Goal: Information Seeking & Learning: Learn about a topic

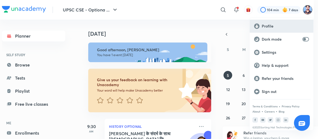
click at [269, 24] on p "Profile" at bounding box center [284, 26] width 47 height 5
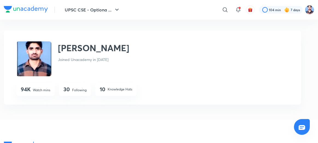
click at [78, 89] on p "Following" at bounding box center [79, 90] width 14 height 5
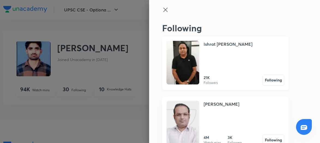
click at [174, 54] on img at bounding box center [183, 63] width 33 height 44
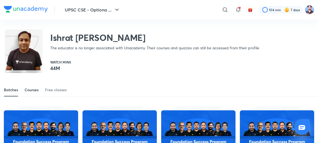
click at [31, 91] on div "Courses" at bounding box center [32, 89] width 14 height 5
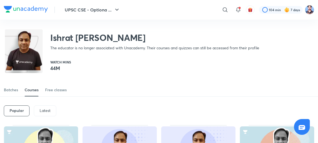
click at [44, 109] on p "Latest" at bounding box center [45, 111] width 11 height 4
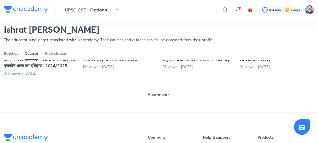
scroll to position [314, 0]
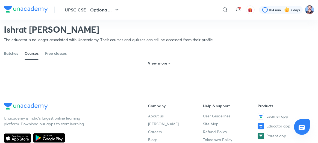
click at [156, 66] on h6 "View more" at bounding box center [157, 63] width 19 height 5
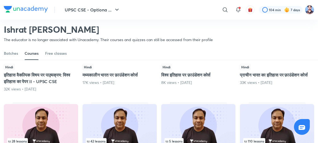
scroll to position [442, 0]
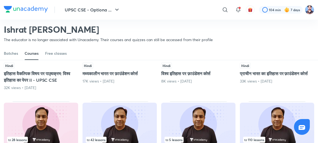
click at [59, 73] on div "109 lessons Hindi इतिहास वैकल्पिक विषय पर पाठ्यक्रम: विश्व इतिहास का पेपर II - …" at bounding box center [41, 53] width 74 height 76
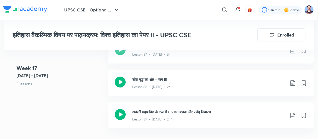
scroll to position [3525, 1]
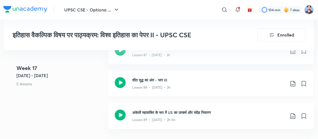
click at [123, 77] on icon at bounding box center [120, 82] width 11 height 11
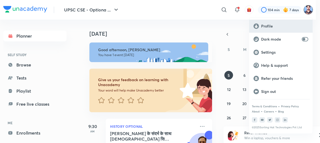
click at [264, 28] on p "Profile" at bounding box center [284, 26] width 47 height 5
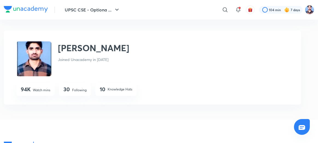
click at [75, 88] on p "Following" at bounding box center [79, 90] width 14 height 5
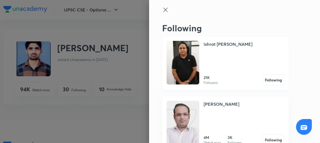
click at [186, 69] on img at bounding box center [183, 63] width 33 height 44
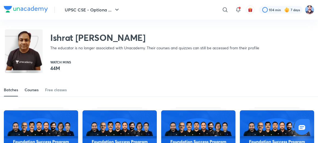
click at [31, 85] on link "Courses" at bounding box center [32, 89] width 14 height 13
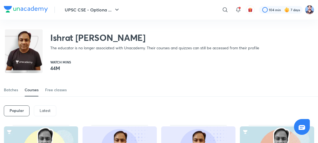
click at [45, 107] on div "Latest" at bounding box center [45, 111] width 22 height 11
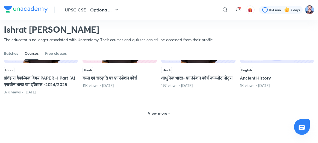
scroll to position [266, 0]
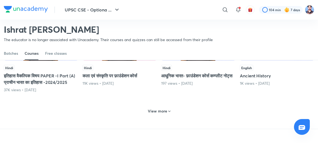
click at [151, 114] on h6 "View more" at bounding box center [157, 111] width 19 height 5
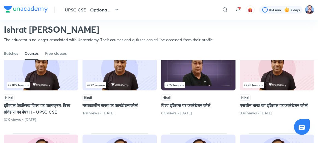
scroll to position [411, 0]
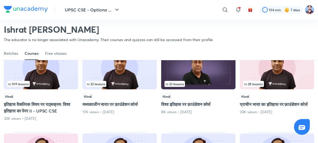
click at [50, 88] on img at bounding box center [41, 68] width 74 height 43
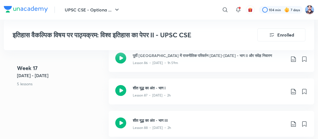
scroll to position [3485, 0]
click at [116, 117] on icon at bounding box center [120, 122] width 11 height 11
